Goal: Task Accomplishment & Management: Use online tool/utility

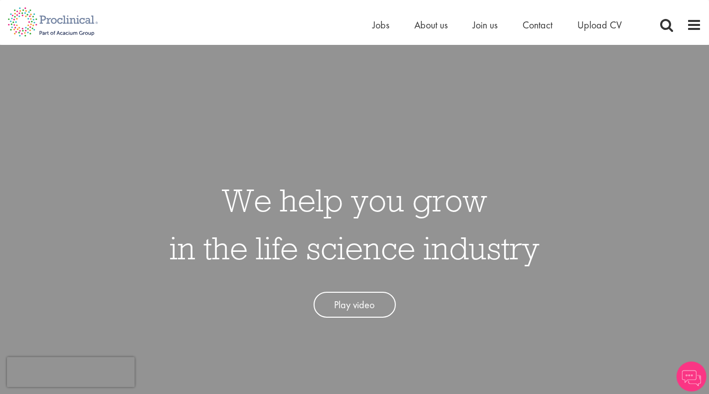
click at [384, 31] on li "Jobs" at bounding box center [380, 24] width 17 height 15
click at [379, 23] on span "Jobs" at bounding box center [380, 24] width 17 height 13
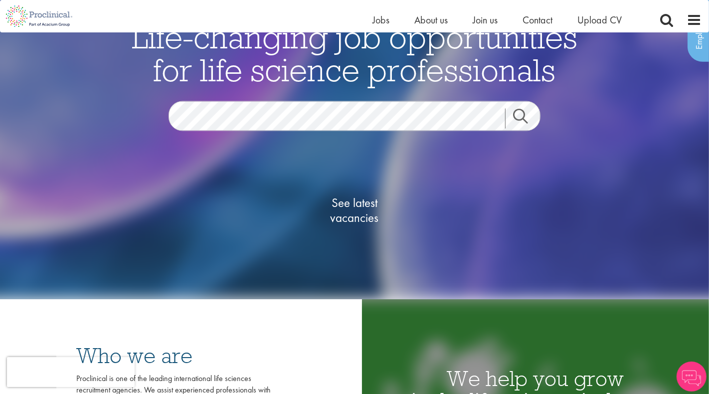
scroll to position [100, 0]
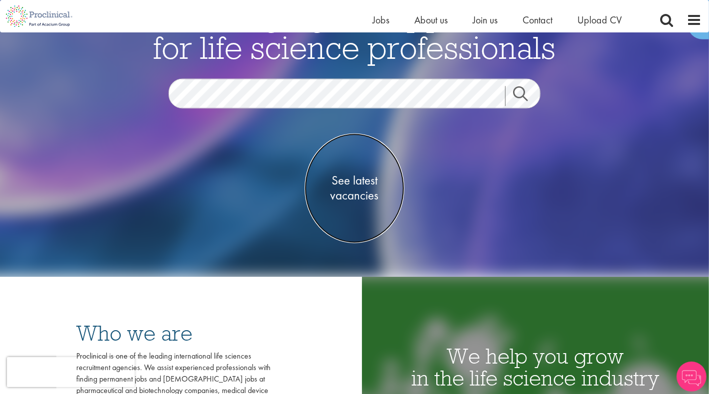
click at [343, 184] on span "See latest vacancies" at bounding box center [354, 188] width 100 height 30
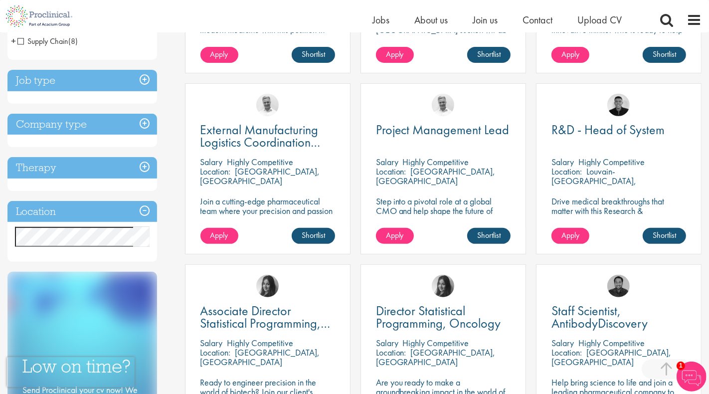
scroll to position [326, 0]
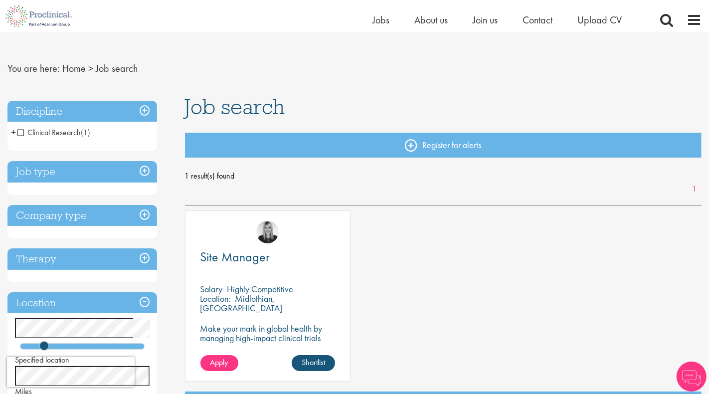
scroll to position [12, 0]
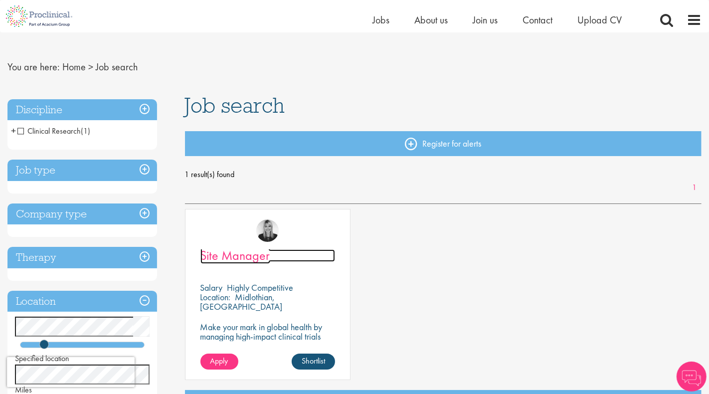
click at [251, 257] on span "Site Manager" at bounding box center [235, 255] width 70 height 17
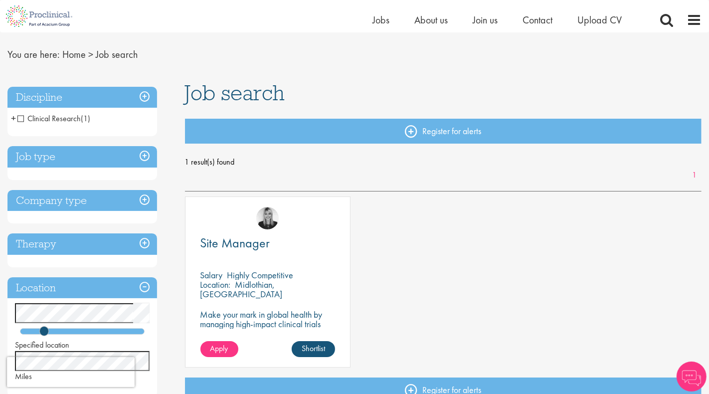
scroll to position [17, 0]
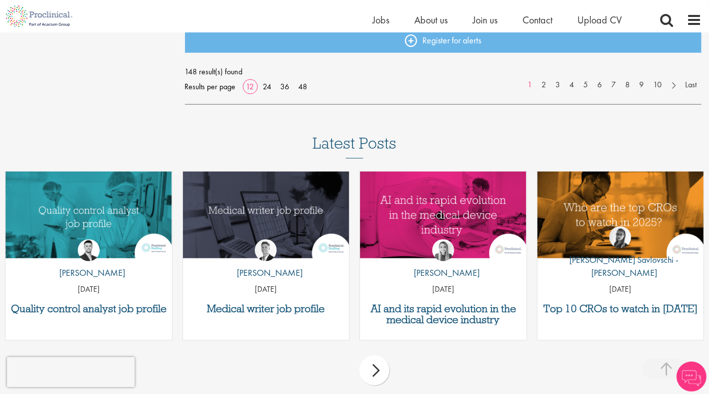
scroll to position [962, 0]
